Goal: Task Accomplishment & Management: Use online tool/utility

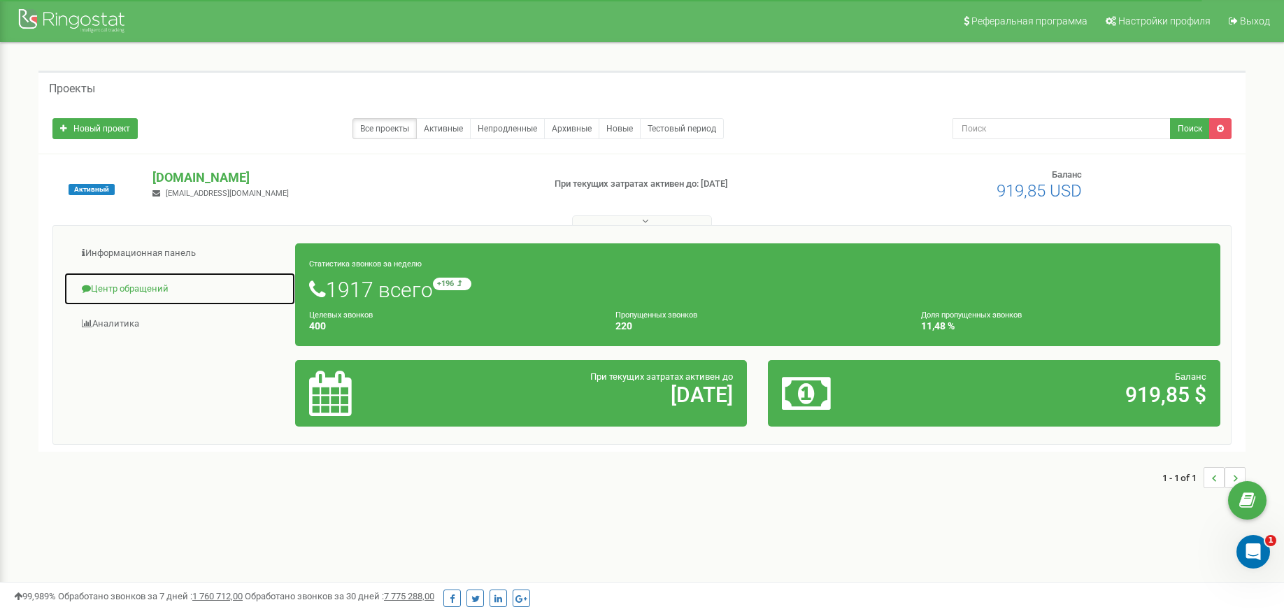
click at [117, 287] on link "Центр обращений" at bounding box center [180, 289] width 232 height 34
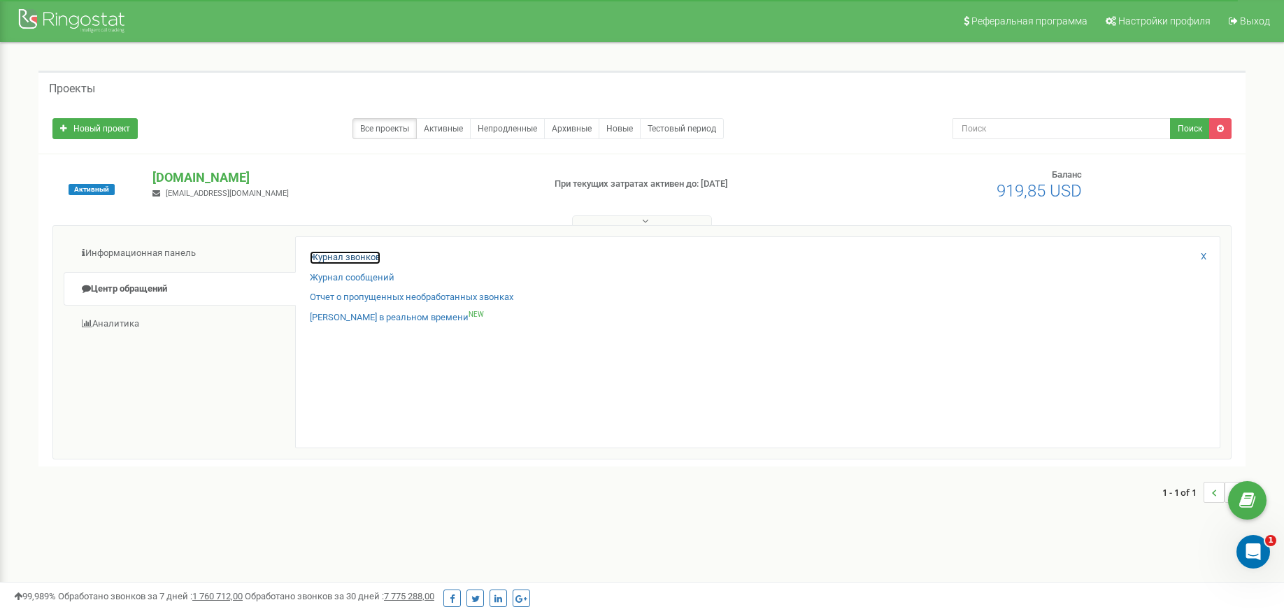
click at [334, 259] on link "Журнал звонков" at bounding box center [345, 257] width 71 height 13
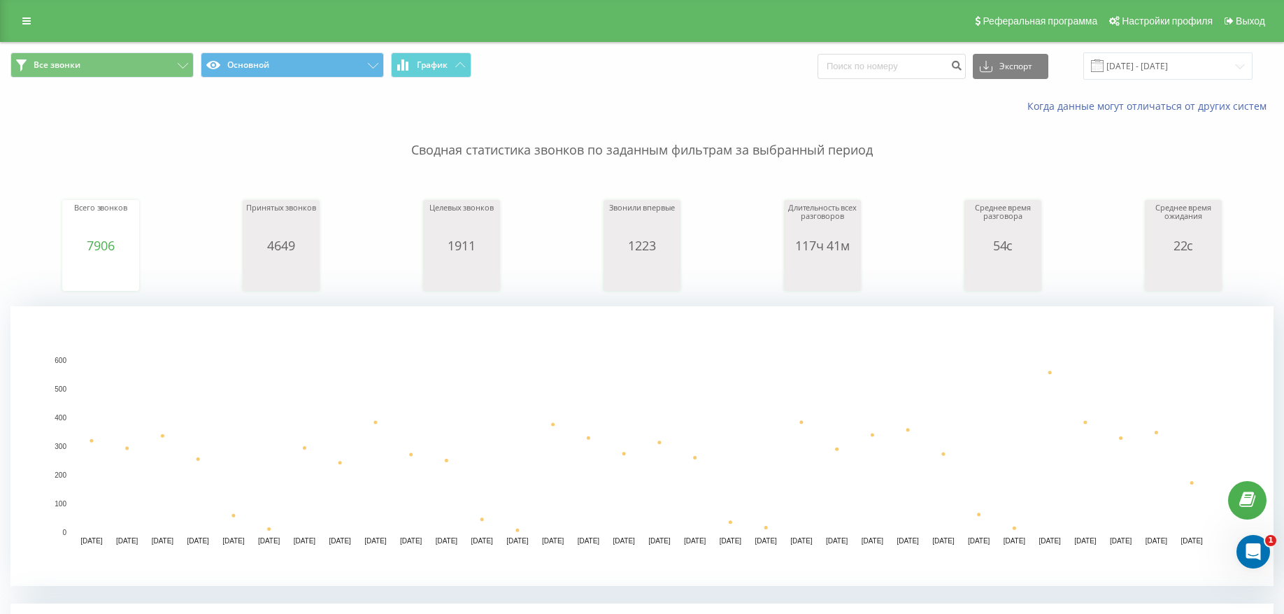
scroll to position [428, 0]
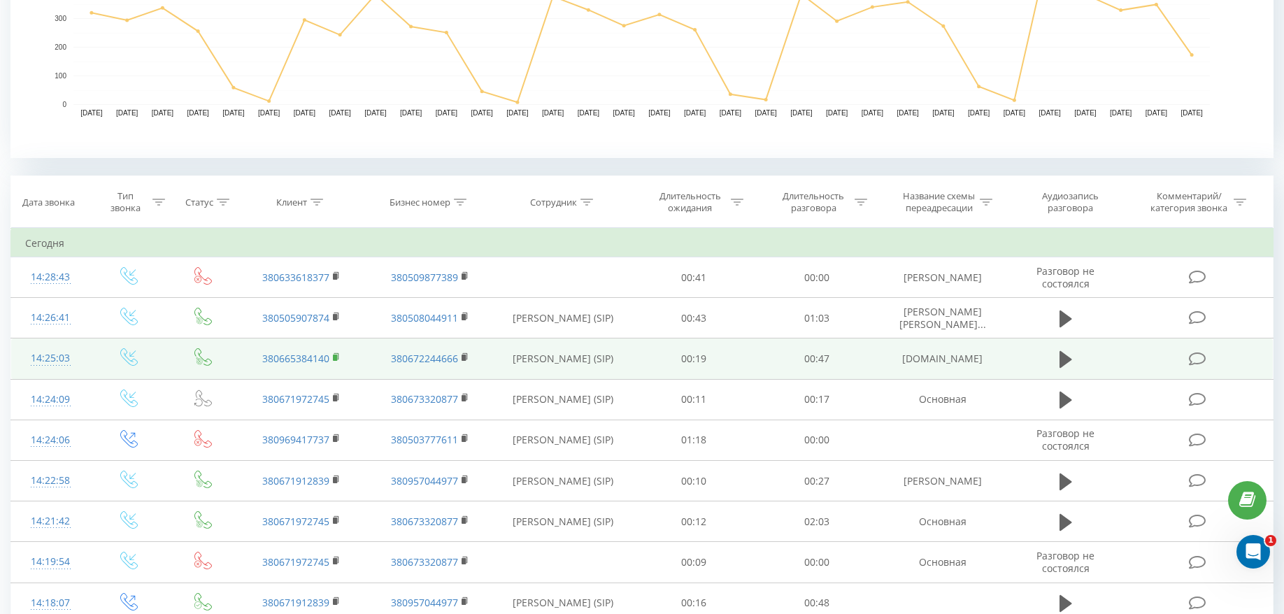
click at [337, 358] on rect at bounding box center [335, 357] width 4 height 6
click at [1054, 357] on td at bounding box center [1065, 358] width 118 height 41
click at [1064, 359] on icon at bounding box center [1065, 359] width 13 height 17
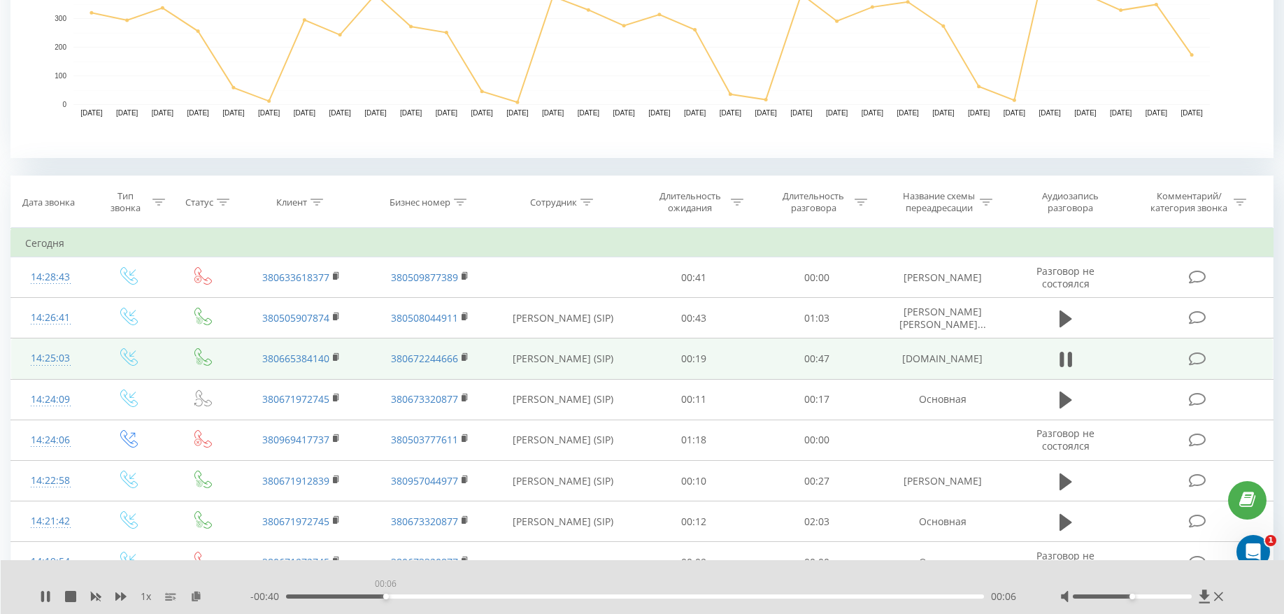
drag, startPoint x: 385, startPoint y: 598, endPoint x: 414, endPoint y: 596, distance: 28.7
click at [392, 596] on div "00:06" at bounding box center [635, 596] width 698 height 4
click at [456, 596] on div "00:08" at bounding box center [635, 596] width 698 height 4
click at [549, 596] on div "00:17" at bounding box center [635, 596] width 698 height 4
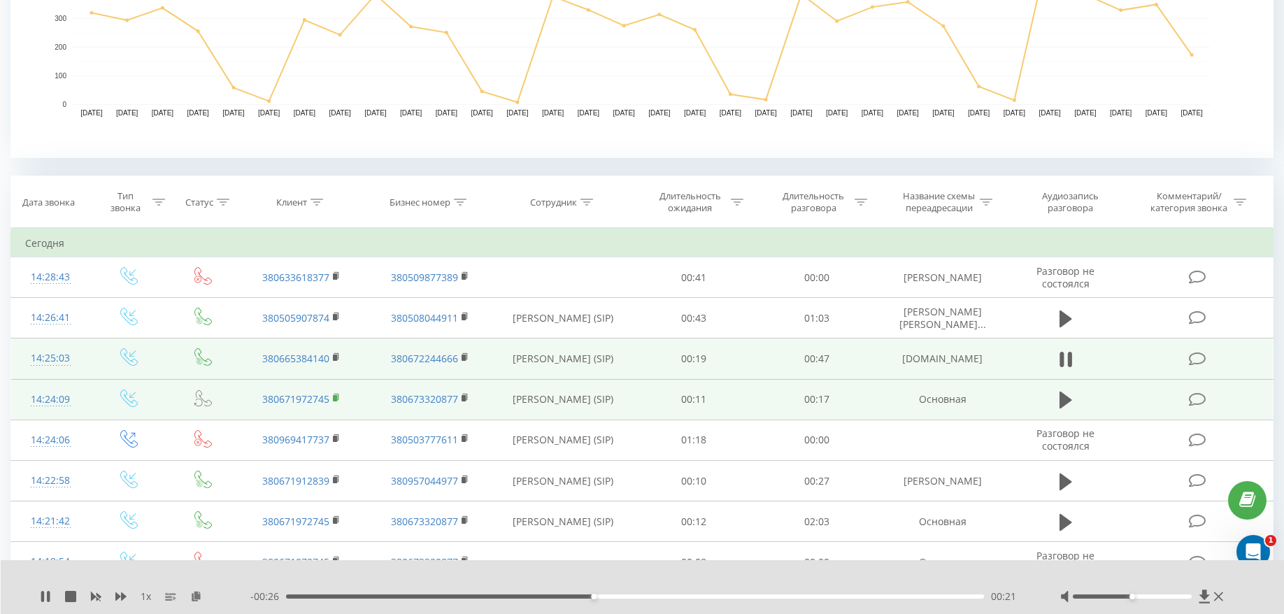
click at [334, 401] on rect at bounding box center [335, 398] width 4 height 6
click at [1066, 403] on icon at bounding box center [1065, 400] width 13 height 17
click at [1066, 403] on icon at bounding box center [1065, 400] width 13 height 20
click at [336, 399] on rect at bounding box center [335, 398] width 4 height 6
